Goal: Information Seeking & Learning: Learn about a topic

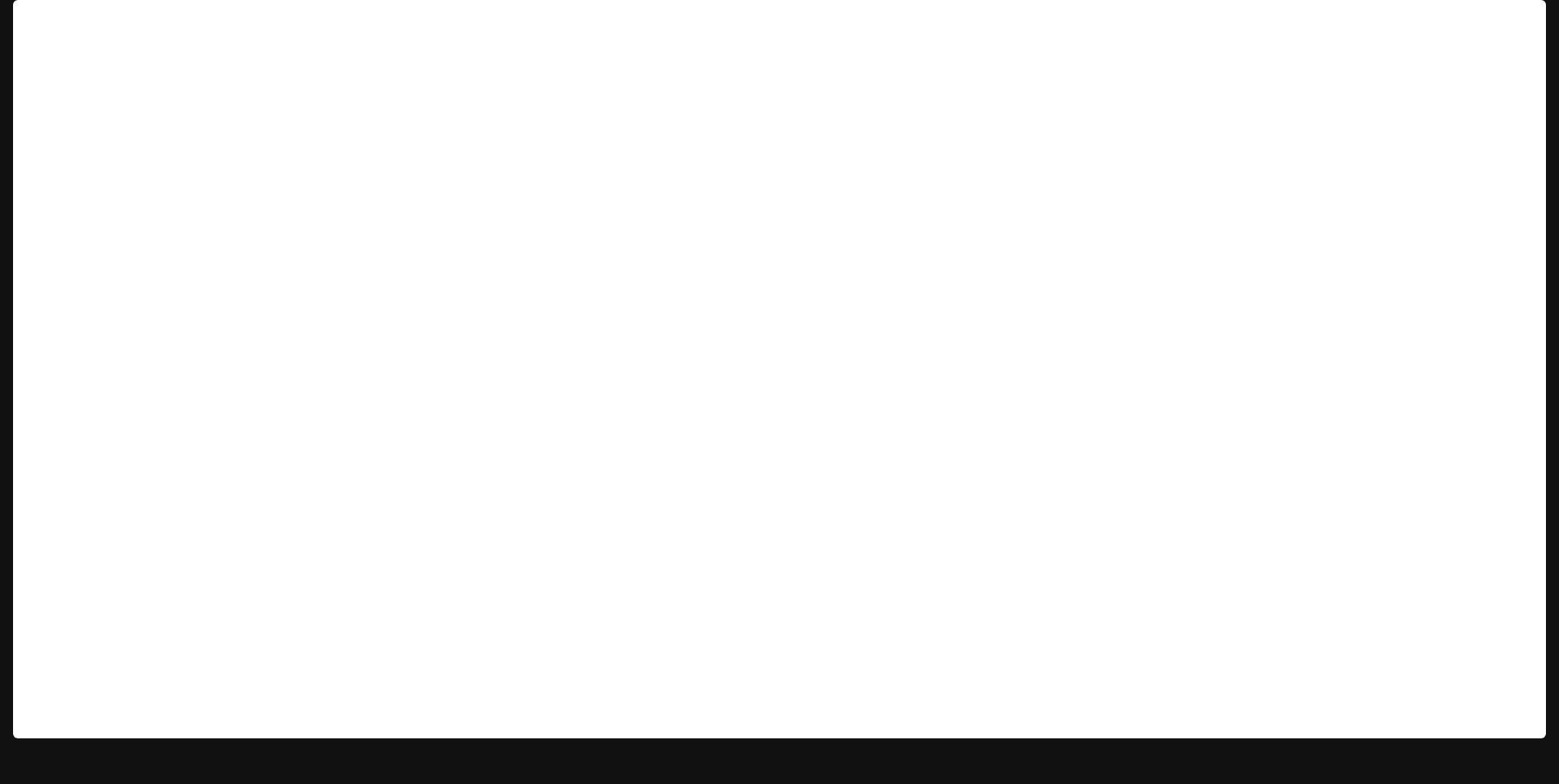
click at [1467, 29] on span "Documentation" at bounding box center [1450, 23] width 86 height 20
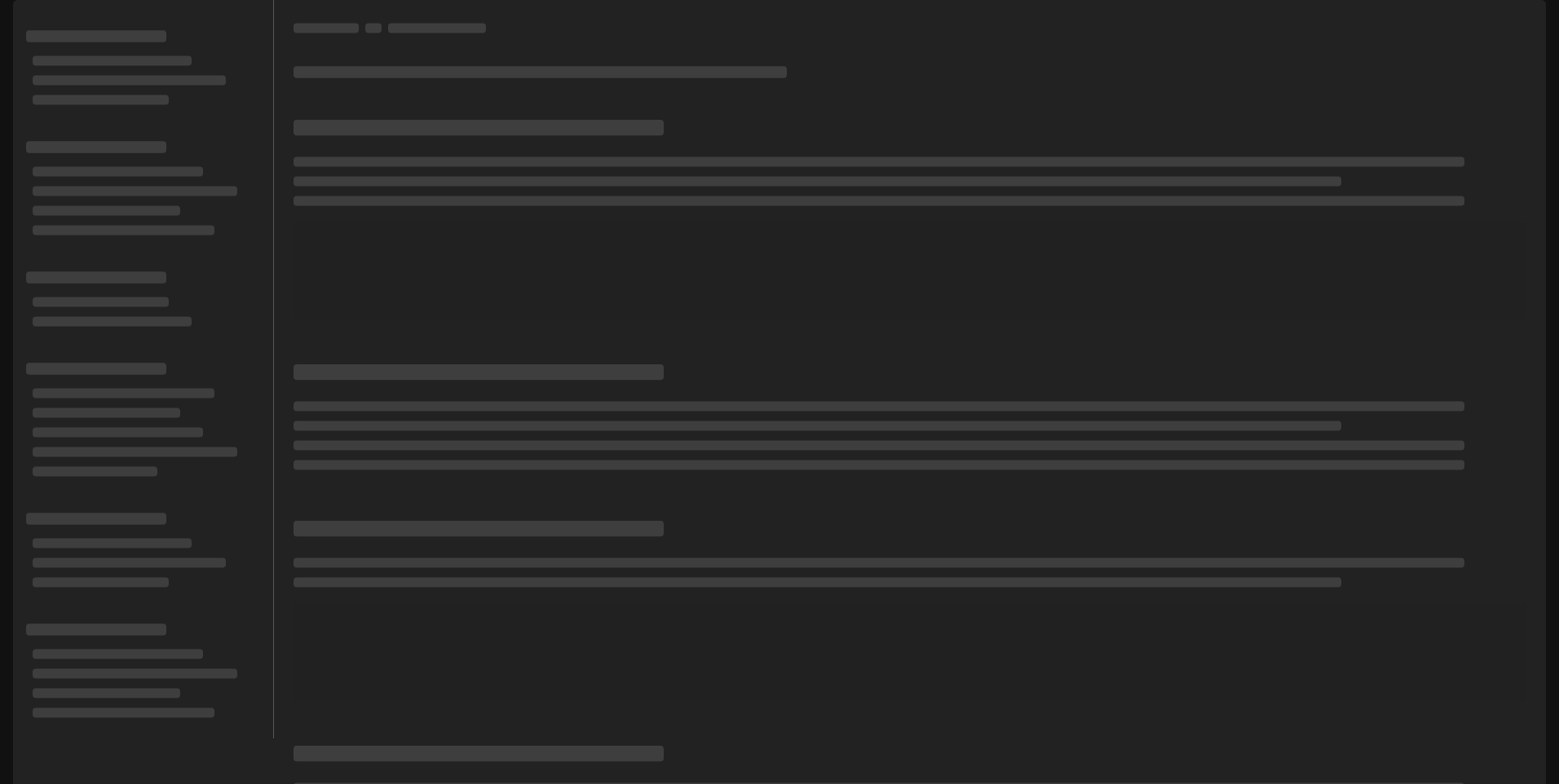
click at [1532, 32] on button "button" at bounding box center [1523, 23] width 32 height 32
click at [22, 15] on div at bounding box center [780, 392] width 1559 height 784
click at [33, 22] on link at bounding box center [25, 23] width 23 height 23
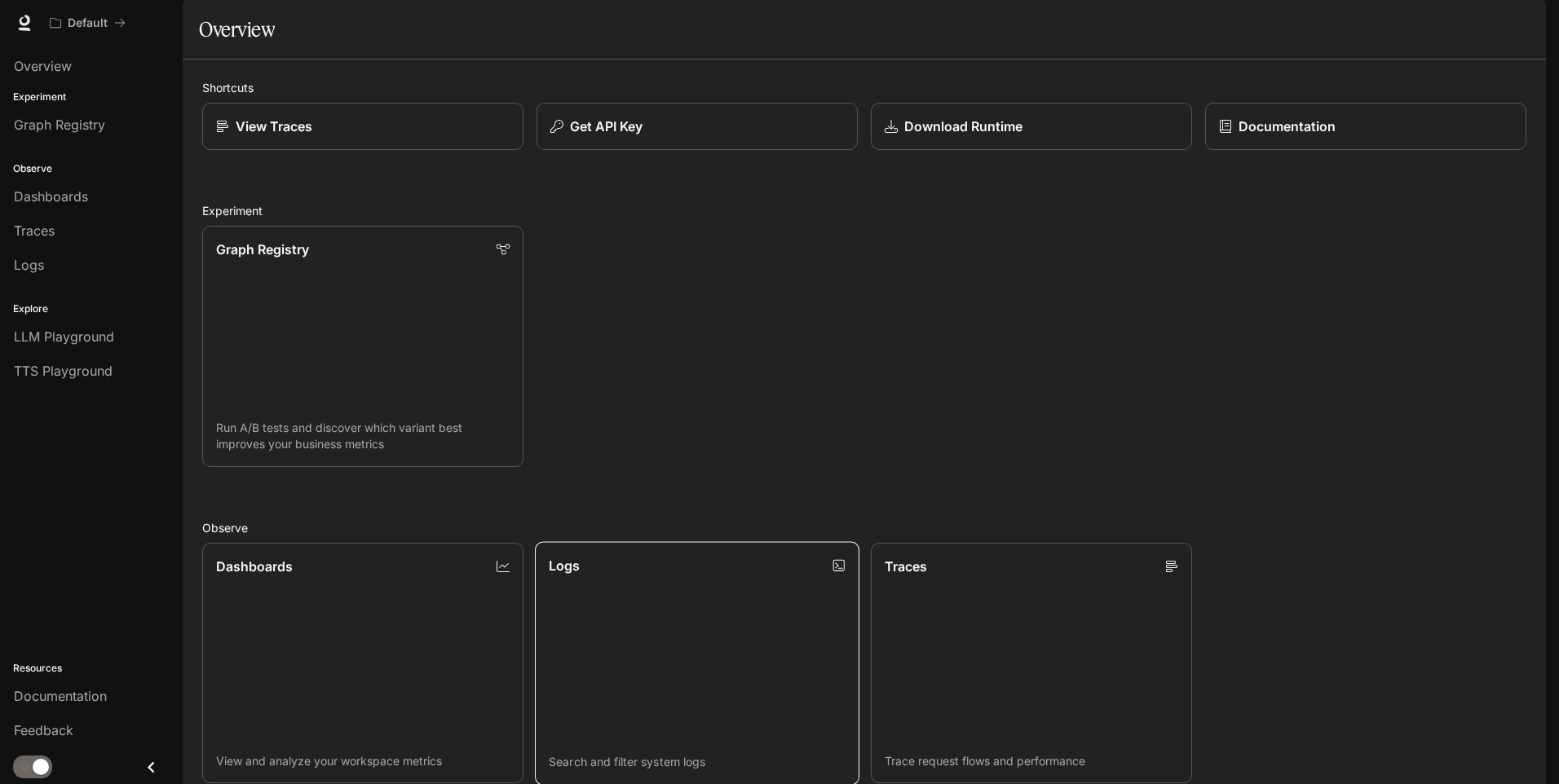
scroll to position [389, 0]
